Goal: Task Accomplishment & Management: Complete application form

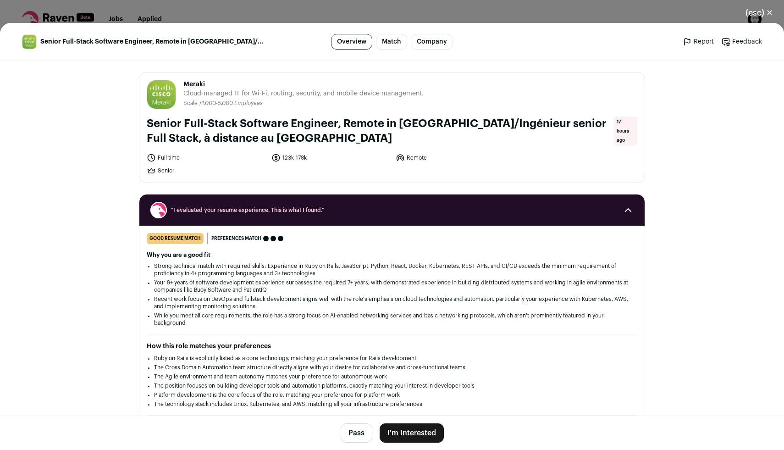
scroll to position [8, 0]
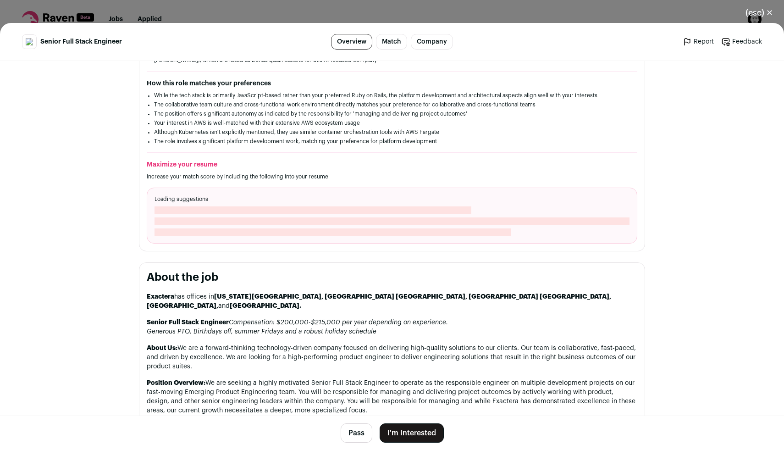
scroll to position [280, 0]
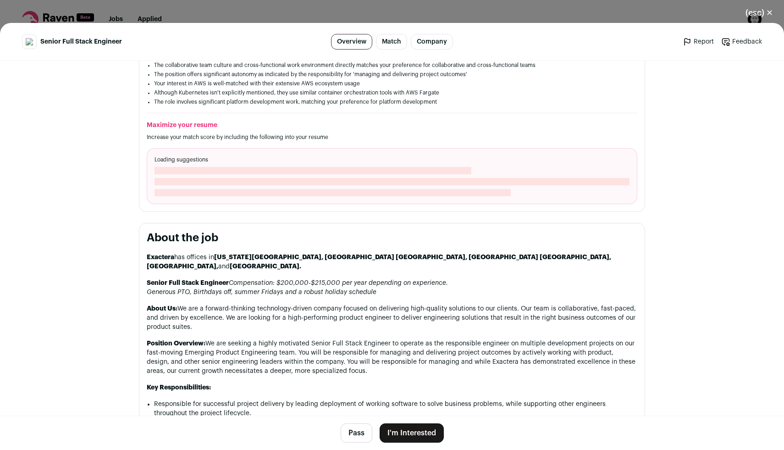
click at [416, 435] on button "I'm Interested" at bounding box center [412, 432] width 64 height 19
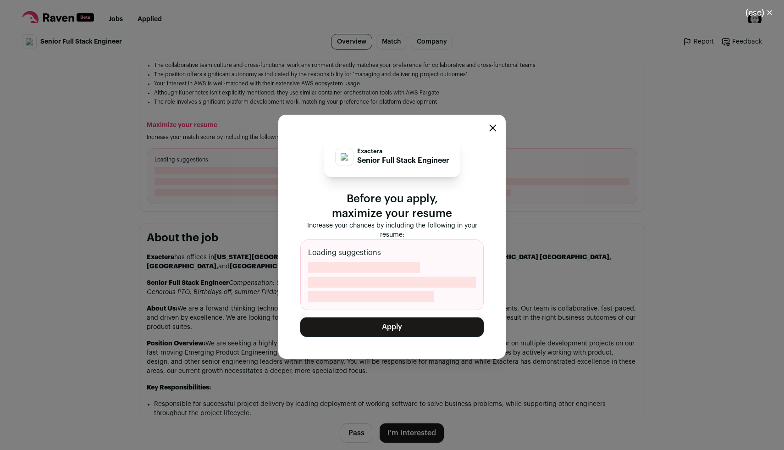
click at [421, 328] on button "Apply" at bounding box center [392, 326] width 184 height 19
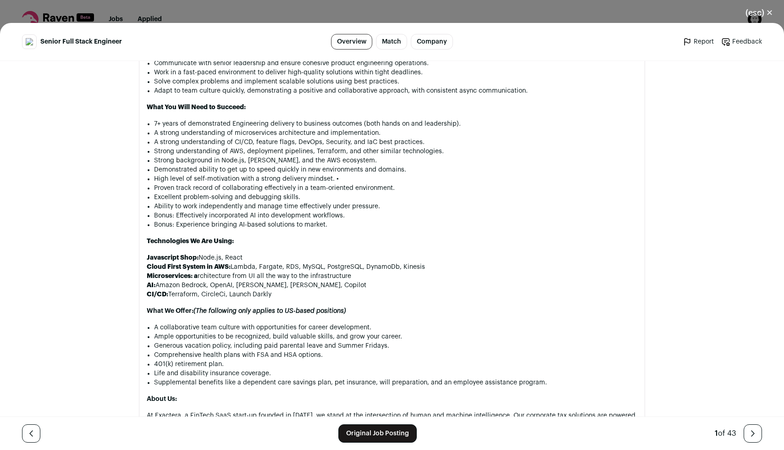
scroll to position [691, 0]
